Goal: Information Seeking & Learning: Check status

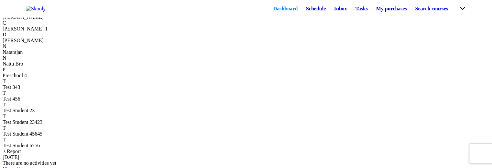
click at [302, 10] on link "Schedule" at bounding box center [316, 8] width 28 height 9
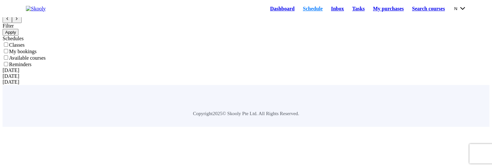
click at [25, 48] on label "Classes" at bounding box center [17, 45] width 16 height 6
click at [8, 47] on input "Classes" at bounding box center [6, 44] width 4 height 4
click at [25, 48] on label "Classes" at bounding box center [17, 45] width 16 height 6
click at [8, 47] on input "Classes" at bounding box center [6, 44] width 4 height 4
click at [270, 13] on link "Dashboard" at bounding box center [282, 8] width 33 height 9
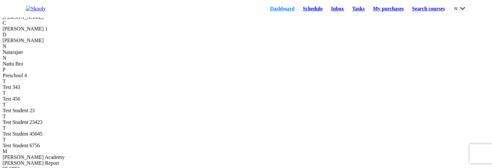
click at [299, 8] on link "Schedule" at bounding box center [313, 8] width 28 height 9
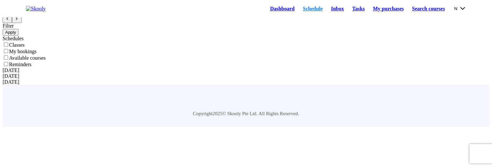
click at [266, 9] on link "Dashboard" at bounding box center [282, 8] width 33 height 9
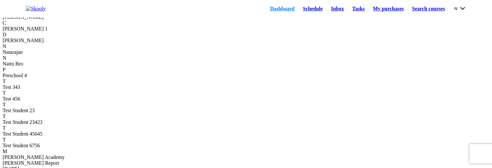
click at [57, 26] on div "C" at bounding box center [246, 23] width 487 height 6
click at [299, 10] on link "Schedule" at bounding box center [313, 8] width 28 height 9
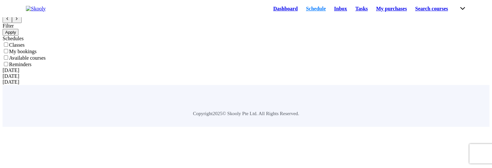
click at [302, 11] on link "Schedule" at bounding box center [316, 8] width 28 height 9
click at [266, 12] on link "Dashboard" at bounding box center [282, 8] width 33 height 9
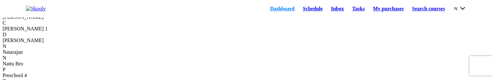
click at [299, 13] on link "Schedule" at bounding box center [313, 8] width 28 height 9
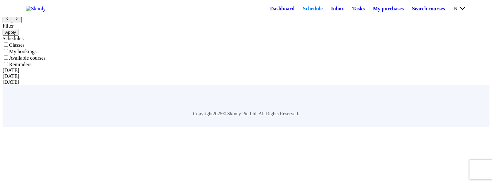
click at [348, 9] on link "Tasks" at bounding box center [358, 8] width 21 height 9
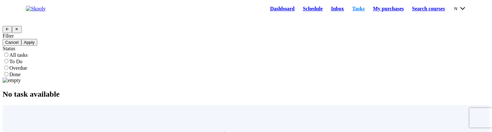
click at [28, 58] on span "All tasks" at bounding box center [18, 55] width 18 height 6
click at [8, 57] on input "All tasks" at bounding box center [6, 54] width 4 height 4
click at [37, 46] on button "Apply" at bounding box center [29, 42] width 16 height 7
click at [299, 11] on link "Schedule" at bounding box center [313, 8] width 28 height 9
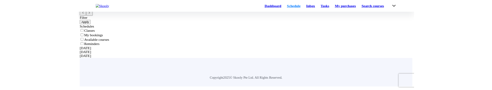
scroll to position [32, 0]
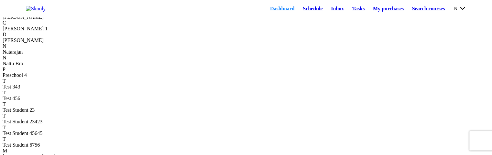
click at [305, 11] on link "Schedule" at bounding box center [313, 8] width 28 height 9
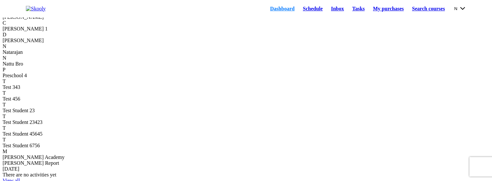
click at [299, 9] on link "Schedule" at bounding box center [313, 8] width 28 height 9
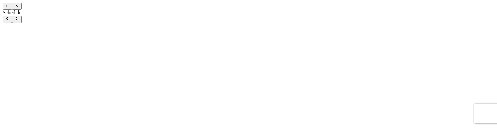
drag, startPoint x: 348, startPoint y: 52, endPoint x: 463, endPoint y: 39, distance: 115.7
click at [19, 8] on icon "Close" at bounding box center [17, 6] width 4 height 4
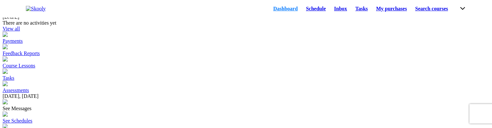
click at [465, 39] on div "Good afternoon, 's Report [DATE] There are no activities yet View all Payments …" at bounding box center [246, 76] width 487 height 146
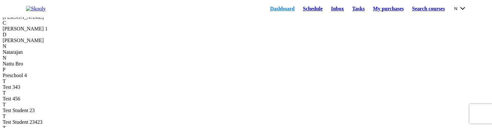
click at [455, 12] on button "N" at bounding box center [461, 8] width 12 height 7
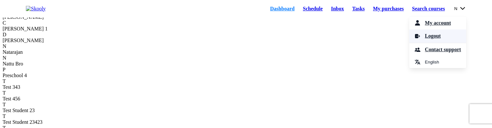
click at [433, 41] on span "Logout" at bounding box center [433, 35] width 16 height 9
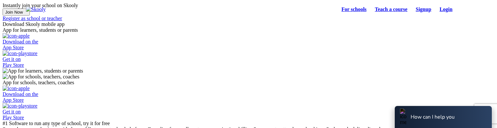
select select "81"
select select "[GEOGRAPHIC_DATA]"
select select "[GEOGRAPHIC_DATA]/[GEOGRAPHIC_DATA]"
click at [435, 13] on link "Login" at bounding box center [441, 9] width 21 height 9
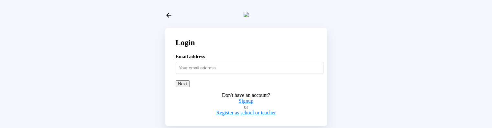
scroll to position [11, 0]
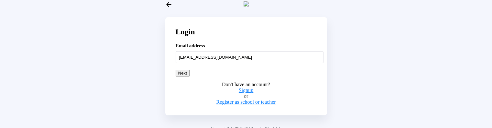
type input "[EMAIL_ADDRESS][DOMAIN_NAME]"
click at [285, 77] on div "Next Don't have an account? Signup or Register as school or teacher" at bounding box center [246, 87] width 141 height 35
click at [190, 76] on button "Next" at bounding box center [183, 73] width 14 height 7
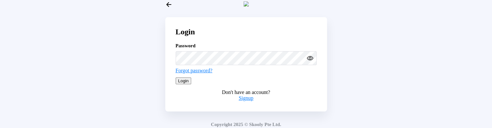
click at [192, 77] on button "Login" at bounding box center [184, 80] width 16 height 7
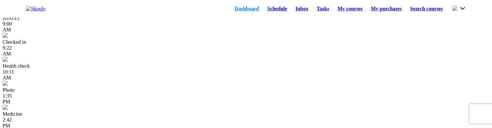
click at [264, 12] on link "Schedule" at bounding box center [278, 8] width 28 height 9
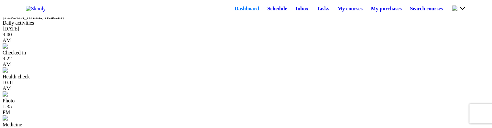
click at [266, 11] on link "Schedule" at bounding box center [278, 8] width 28 height 9
